Goal: Task Accomplishment & Management: Manage account settings

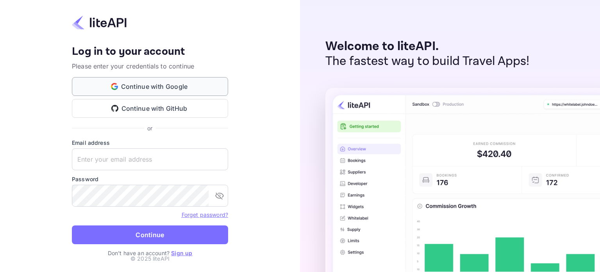
click at [168, 86] on button "Continue with Google" at bounding box center [150, 86] width 156 height 19
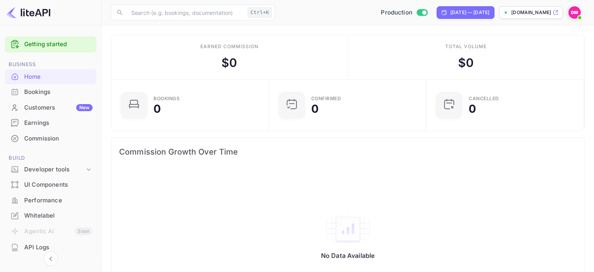
scroll to position [105, 0]
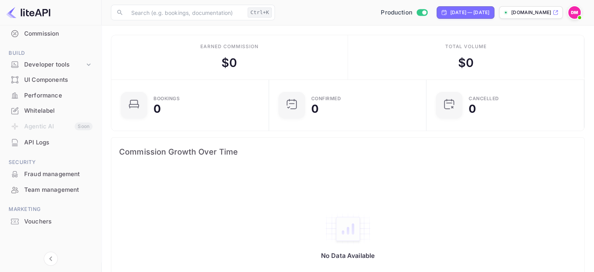
click at [50, 111] on div "Whitelabel" at bounding box center [58, 110] width 68 height 9
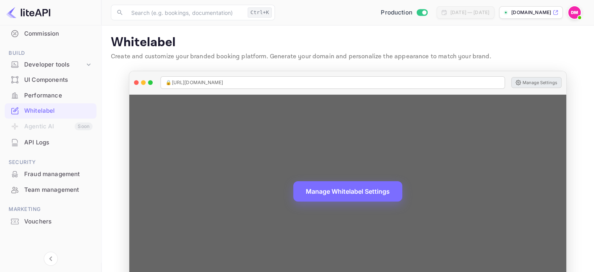
click at [531, 82] on button "Manage Settings" at bounding box center [536, 82] width 50 height 11
